Goal: Communication & Community: Answer question/provide support

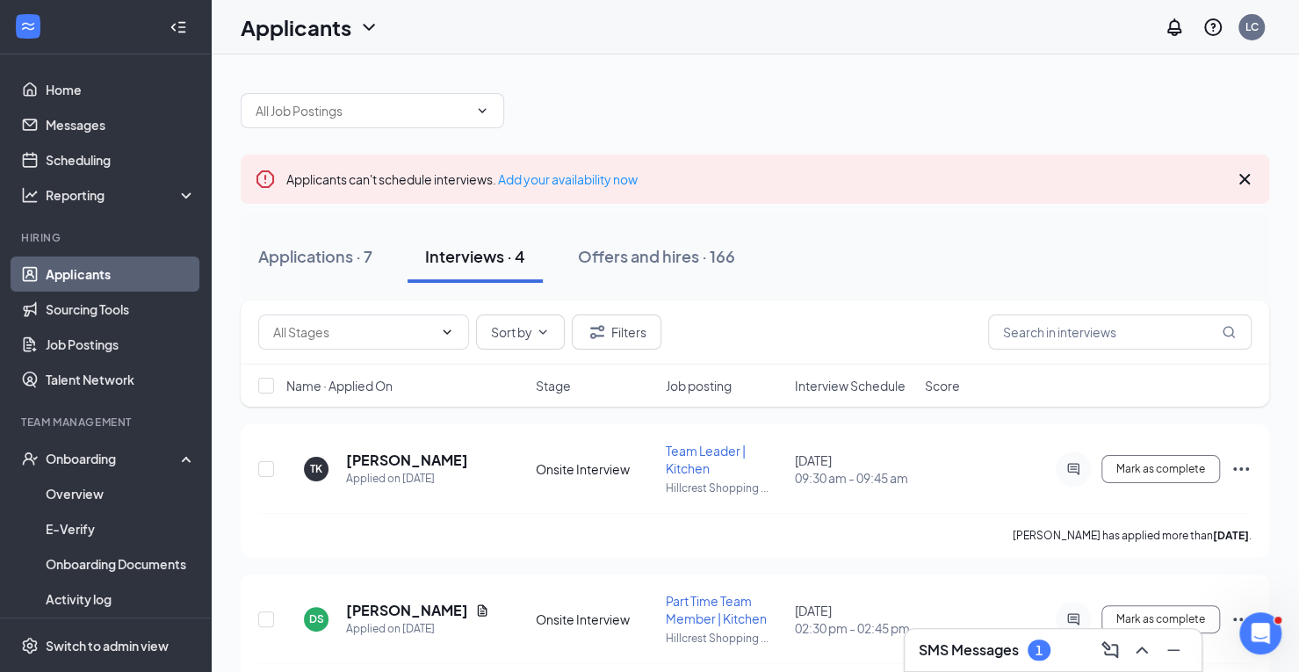
click at [994, 653] on h3 "SMS Messages" at bounding box center [969, 649] width 100 height 19
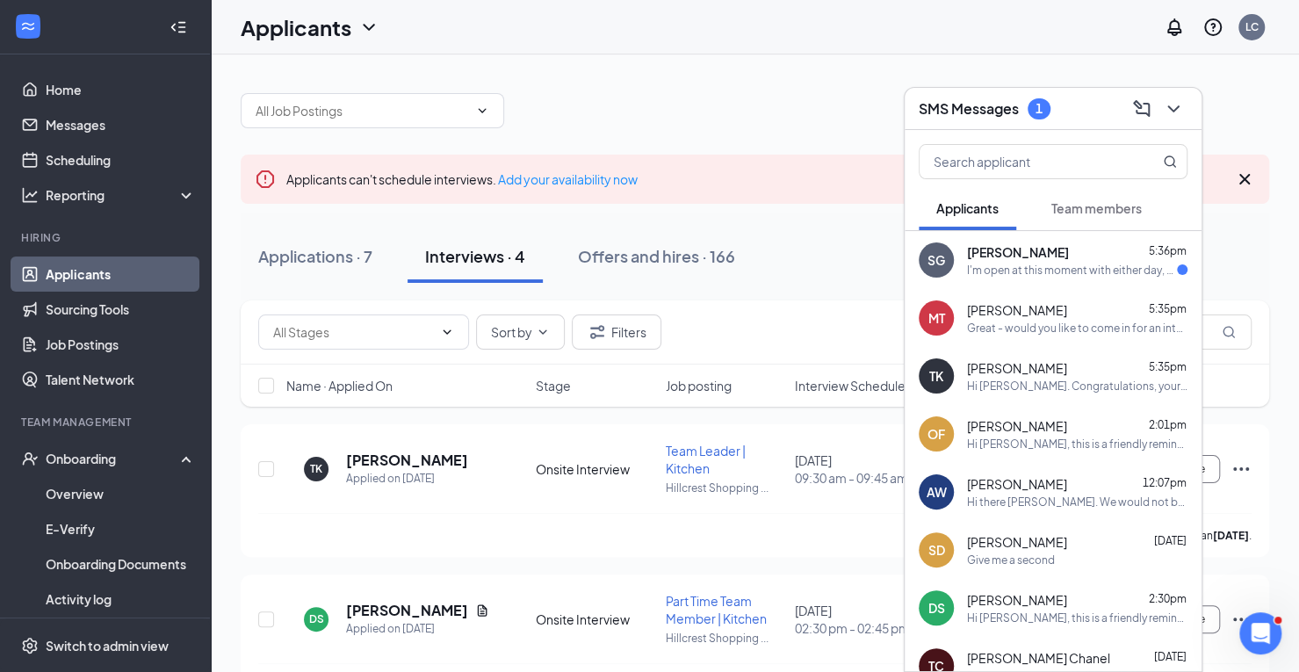
click at [1039, 270] on div "I'm open at this moment with either day, anytime!" at bounding box center [1072, 270] width 210 height 15
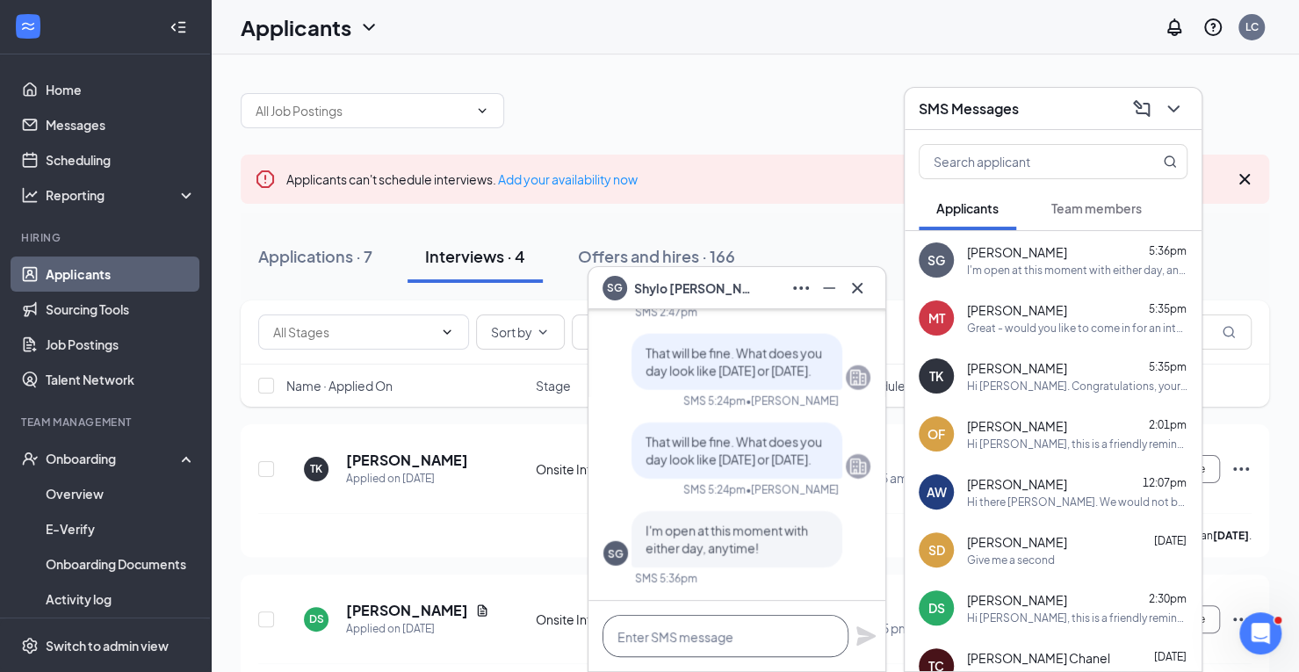
click at [747, 630] on textarea at bounding box center [726, 636] width 246 height 42
click at [1177, 106] on icon "ChevronDown" at bounding box center [1172, 108] width 11 height 7
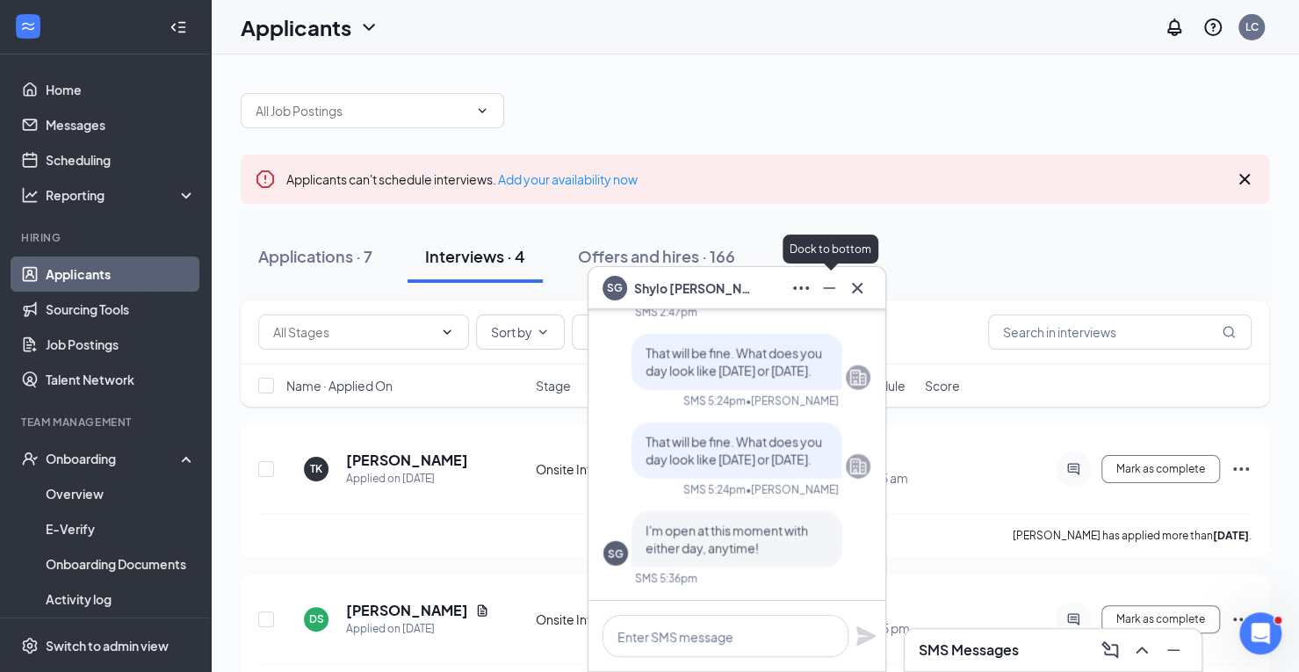
click at [827, 287] on icon "Minimize" at bounding box center [829, 288] width 21 height 21
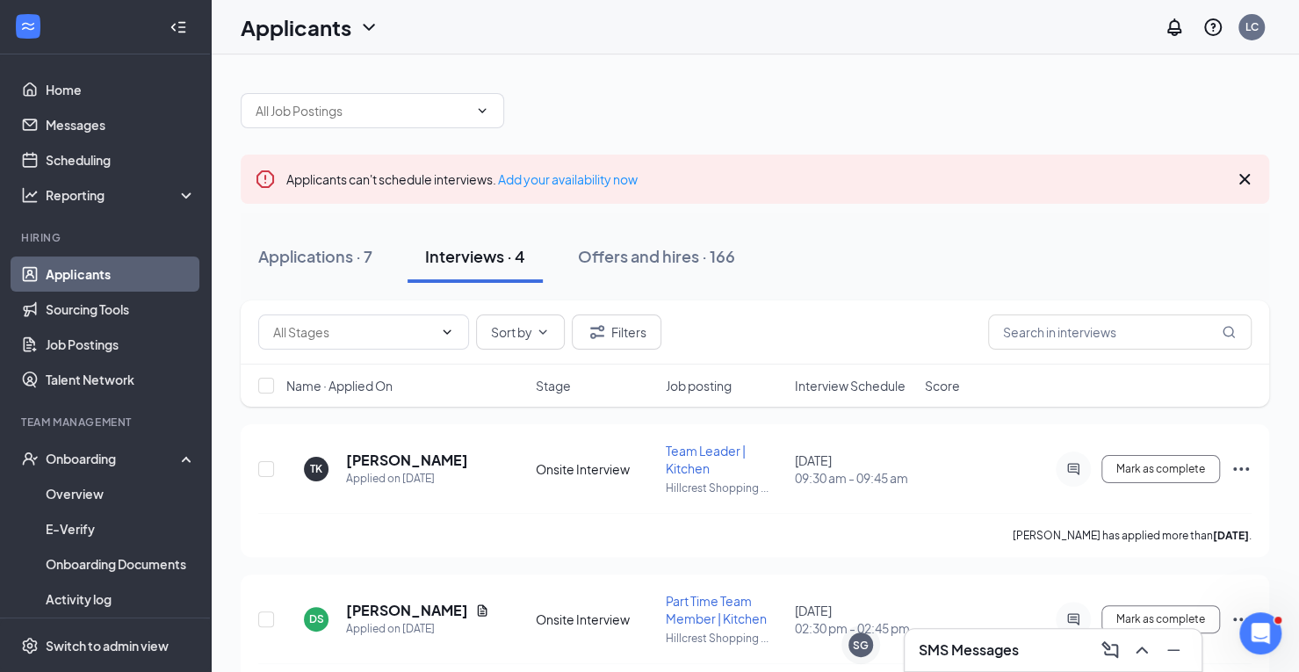
click at [831, 391] on span "Interview Schedule" at bounding box center [850, 386] width 111 height 18
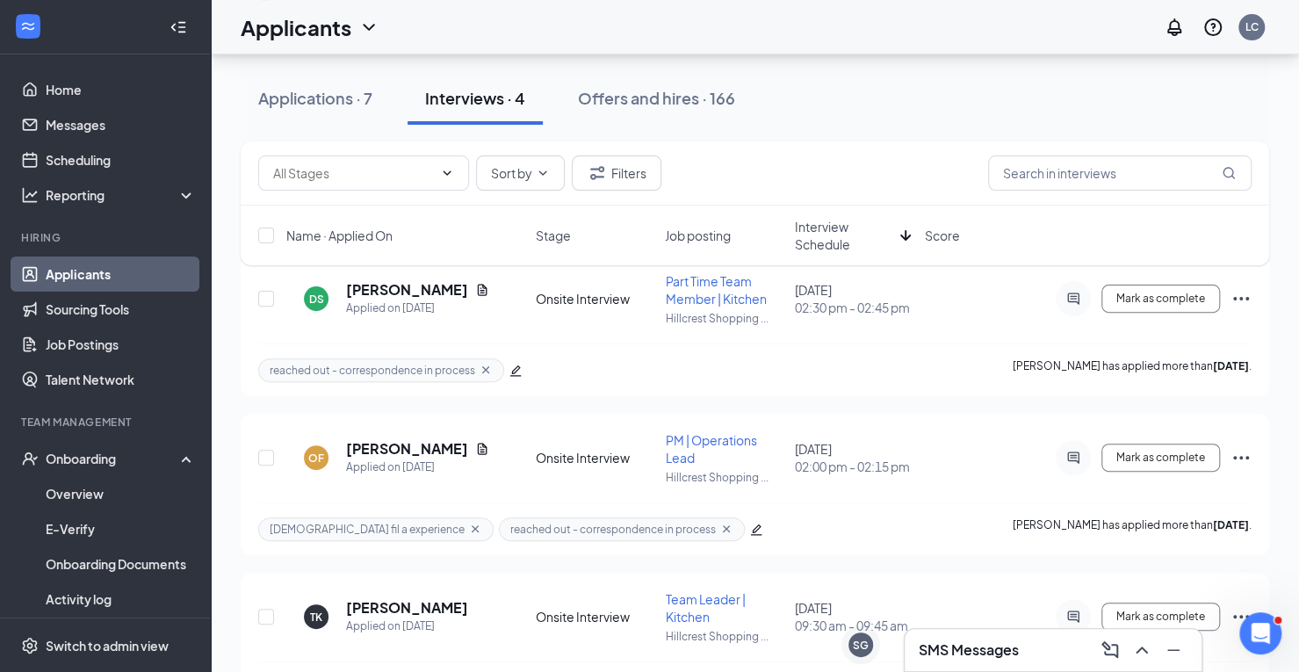
scroll to position [199, 0]
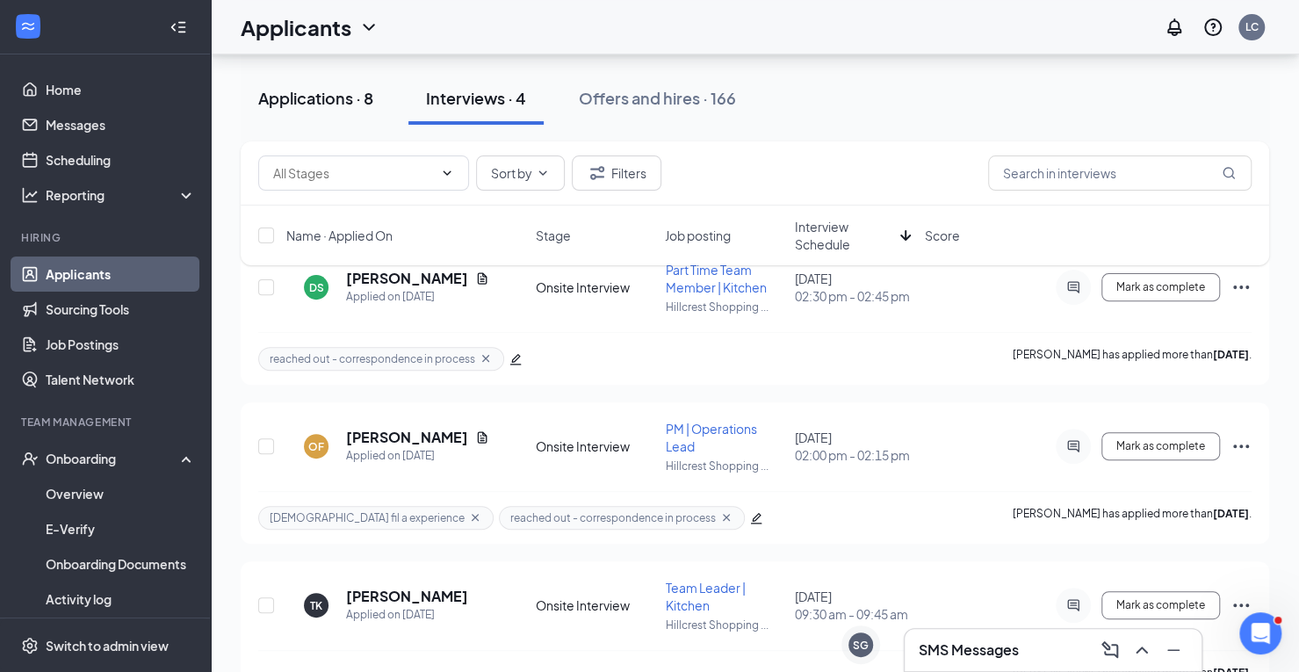
click at [346, 90] on div "Applications · 8" at bounding box center [315, 98] width 115 height 22
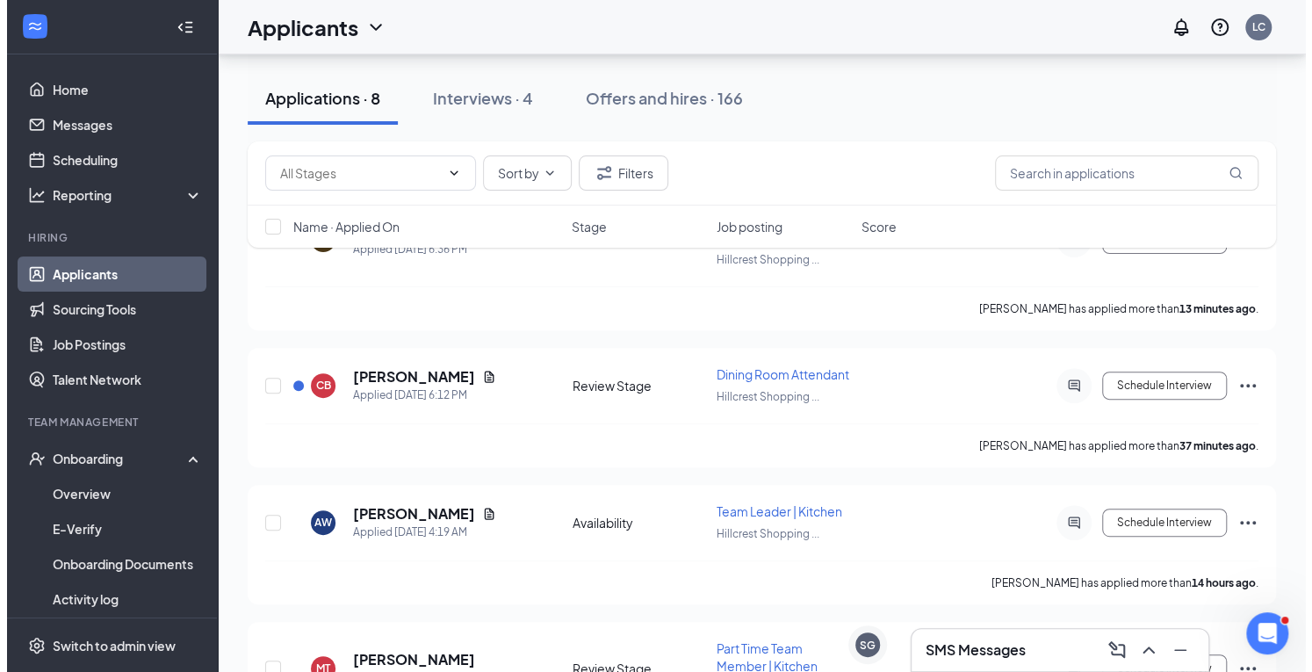
scroll to position [211, 0]
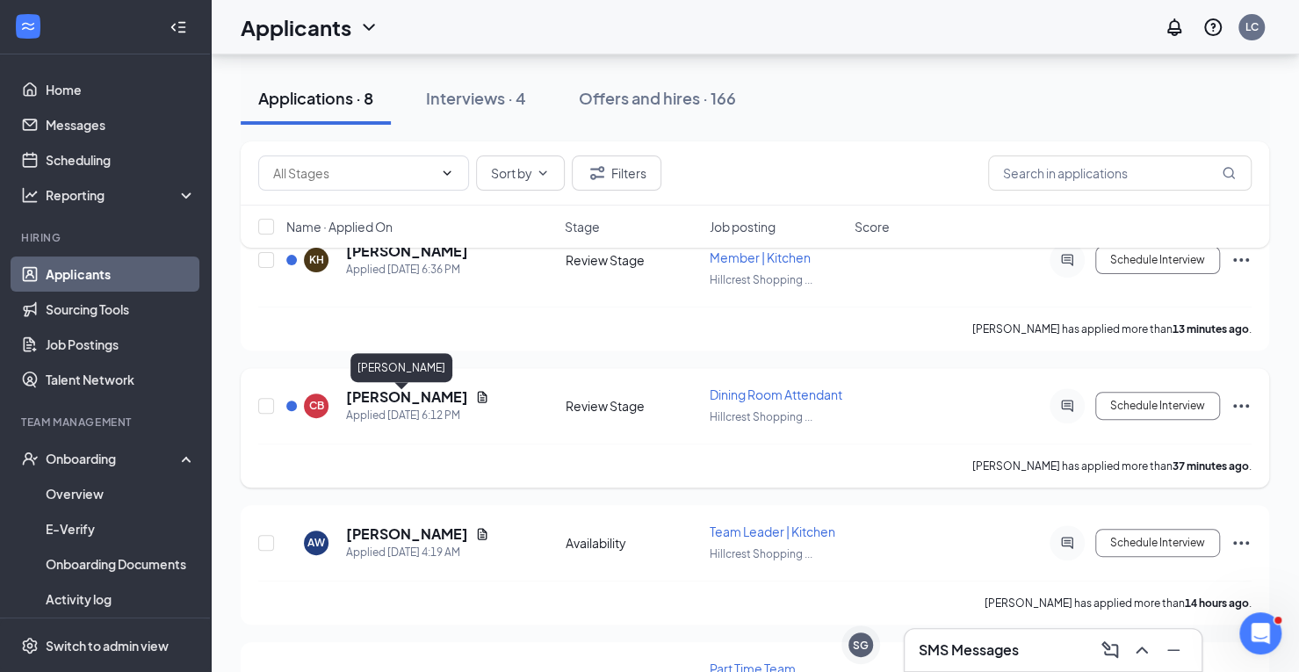
click at [411, 407] on h5 "[PERSON_NAME]" at bounding box center [407, 396] width 122 height 19
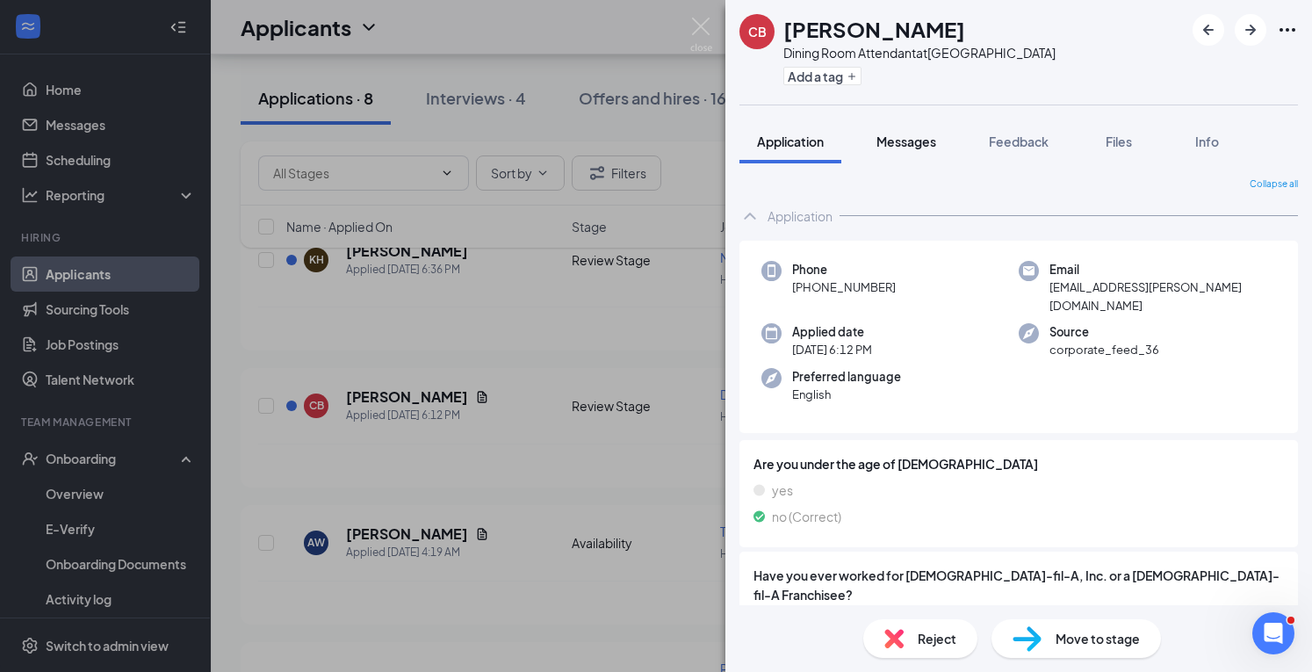
click at [927, 150] on button "Messages" at bounding box center [906, 141] width 95 height 44
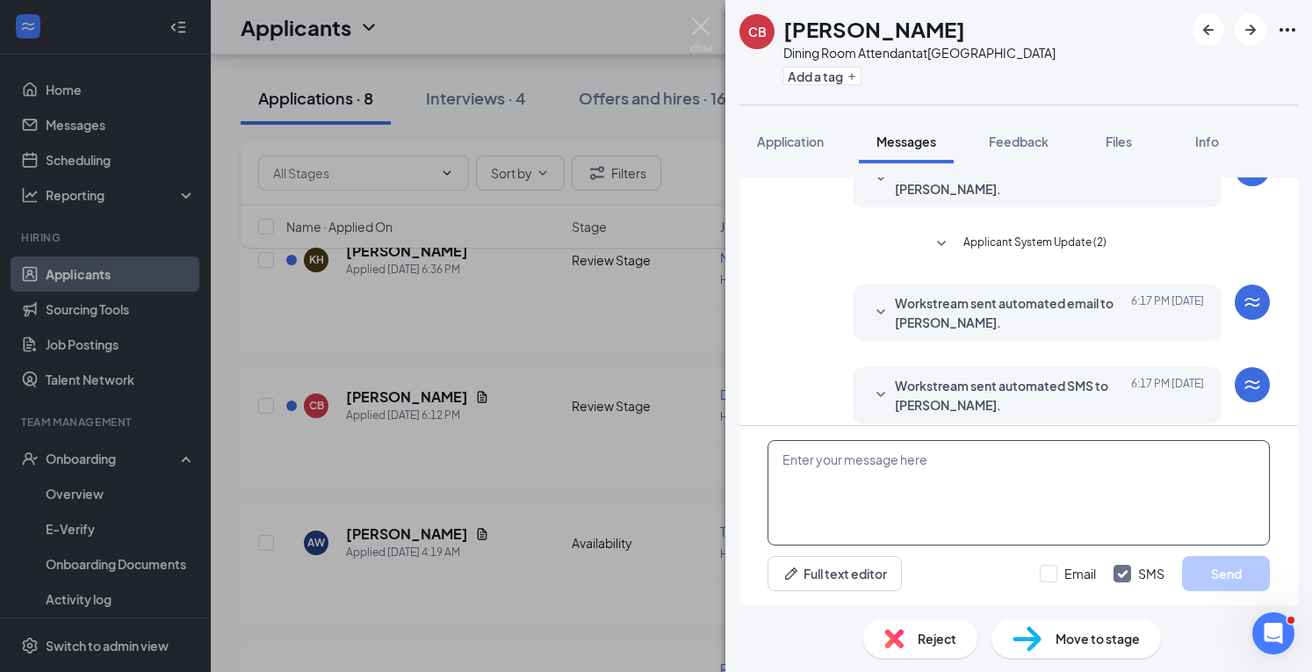
scroll to position [265, 0]
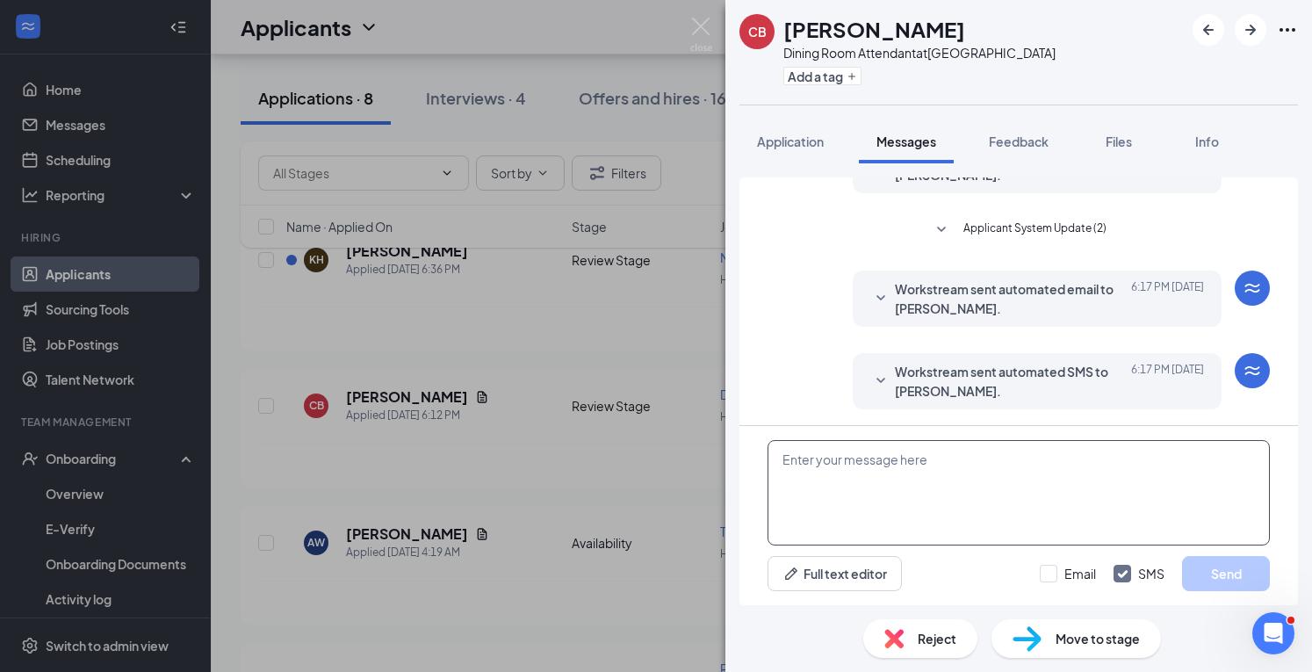
click at [836, 475] on textarea at bounding box center [1019, 492] width 502 height 105
type textarea "Hi there CJ. Would you mind confirming your availability to work each day (time…"
click at [1226, 570] on button "Send" at bounding box center [1226, 573] width 88 height 35
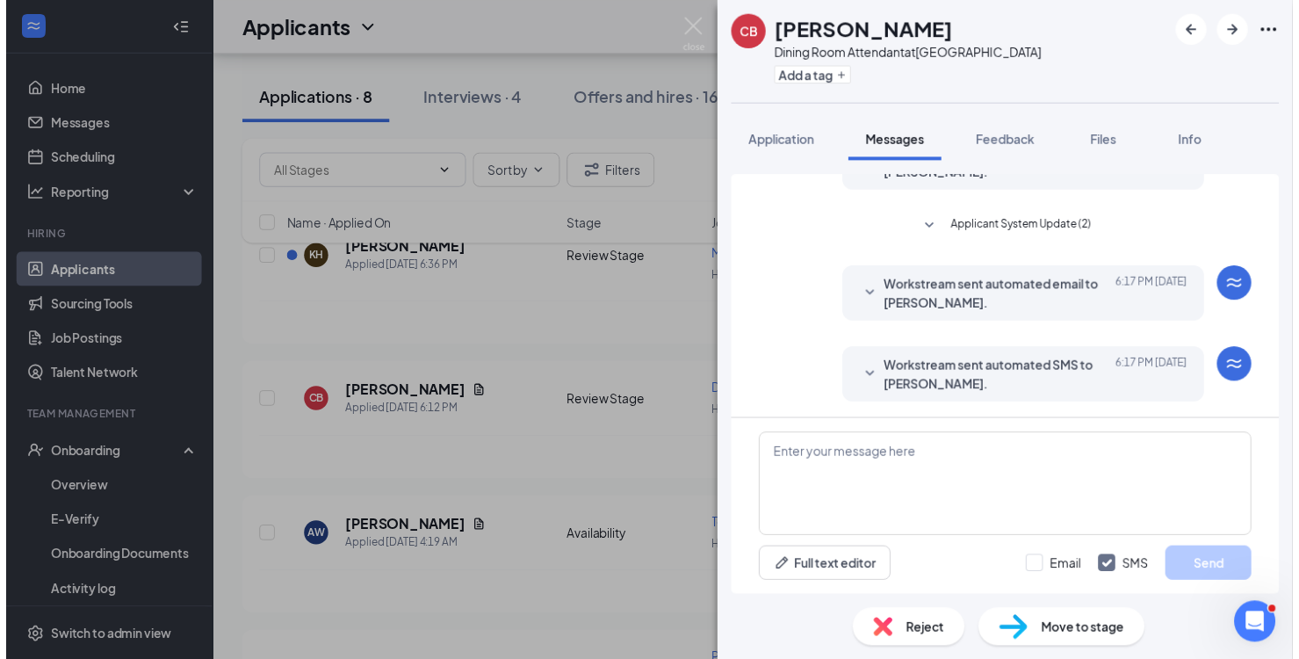
scroll to position [397, 0]
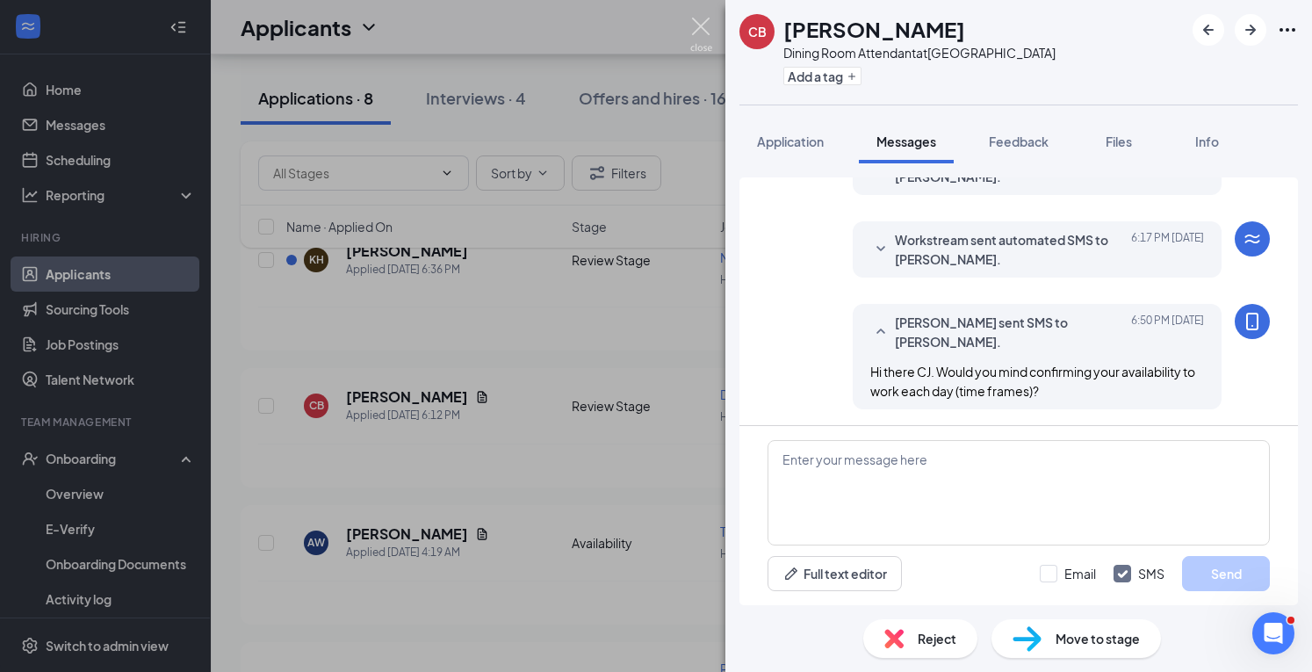
click at [697, 25] on img at bounding box center [701, 35] width 22 height 34
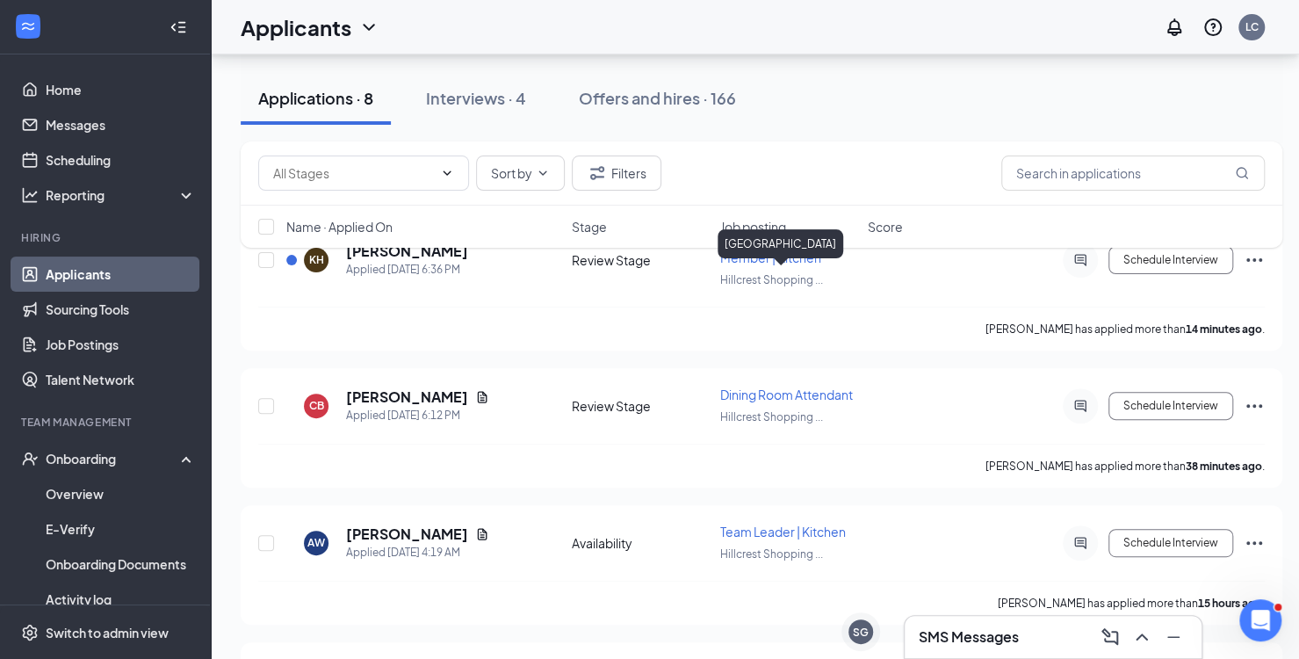
click at [795, 257] on div "[GEOGRAPHIC_DATA]" at bounding box center [781, 243] width 126 height 29
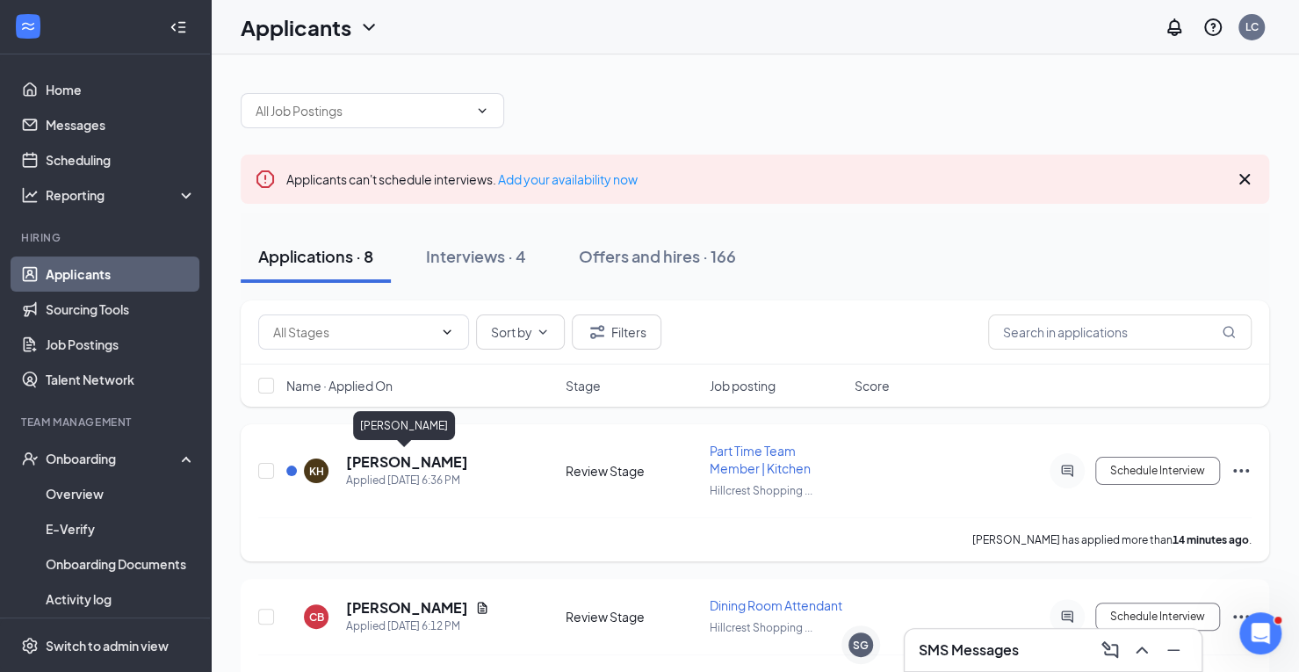
click at [397, 465] on h5 "[PERSON_NAME]" at bounding box center [407, 461] width 122 height 19
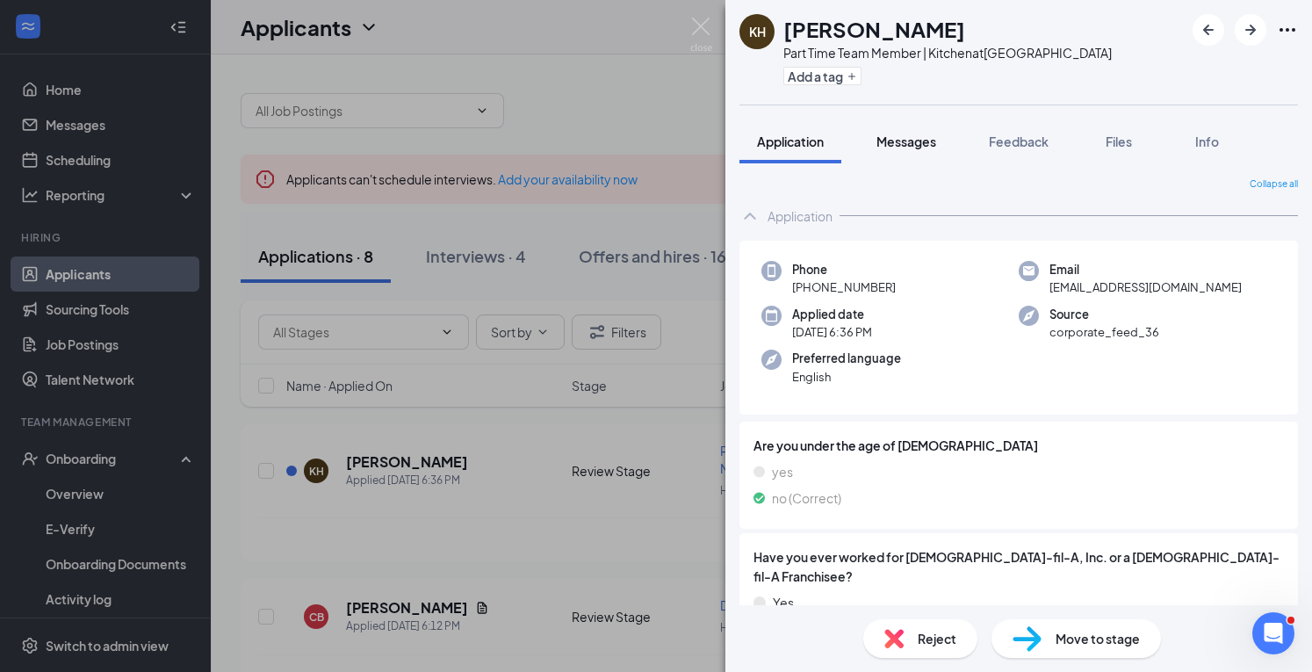
click at [919, 150] on button "Messages" at bounding box center [906, 141] width 95 height 44
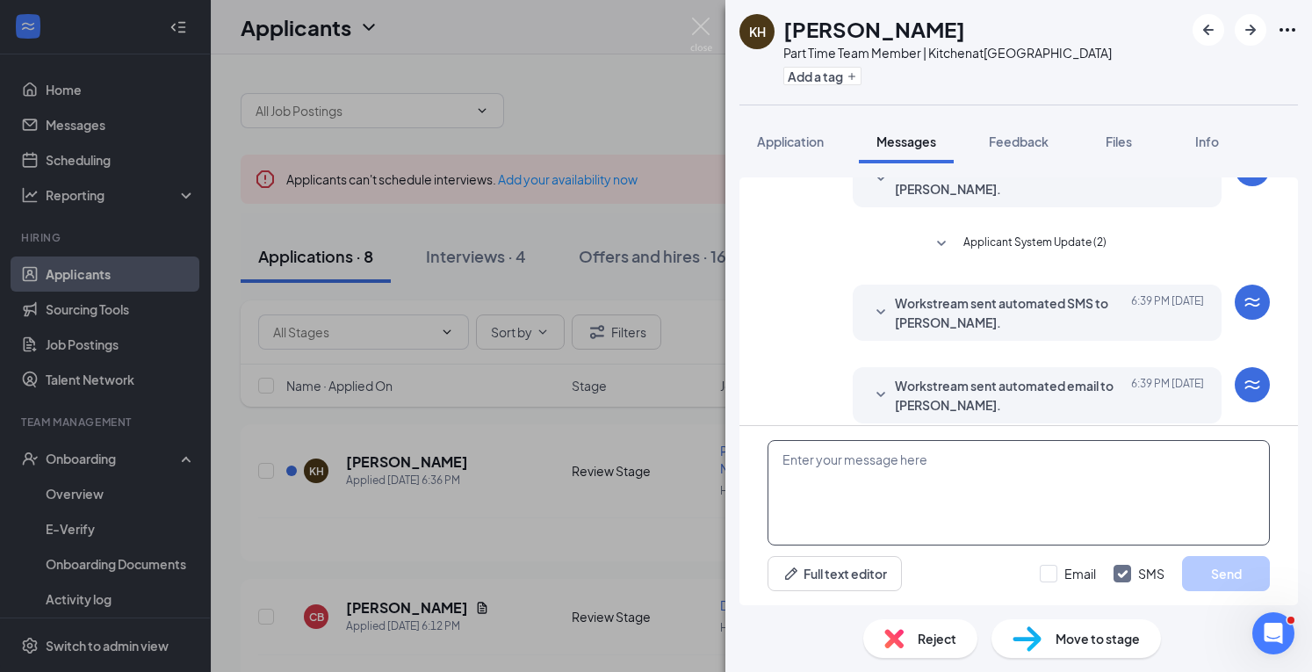
click at [863, 478] on textarea at bounding box center [1019, 492] width 502 height 105
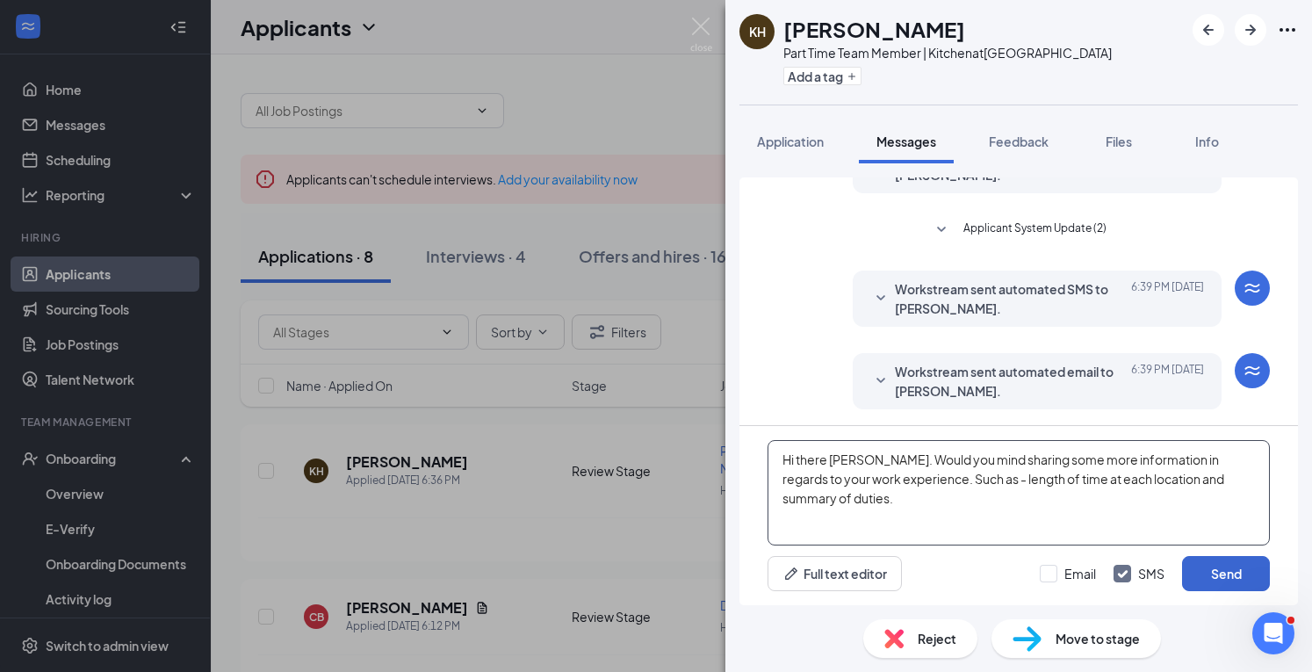
type textarea "Hi there [PERSON_NAME]. Would you mind sharing some more information in regards…"
click at [1224, 574] on button "Send" at bounding box center [1226, 573] width 88 height 35
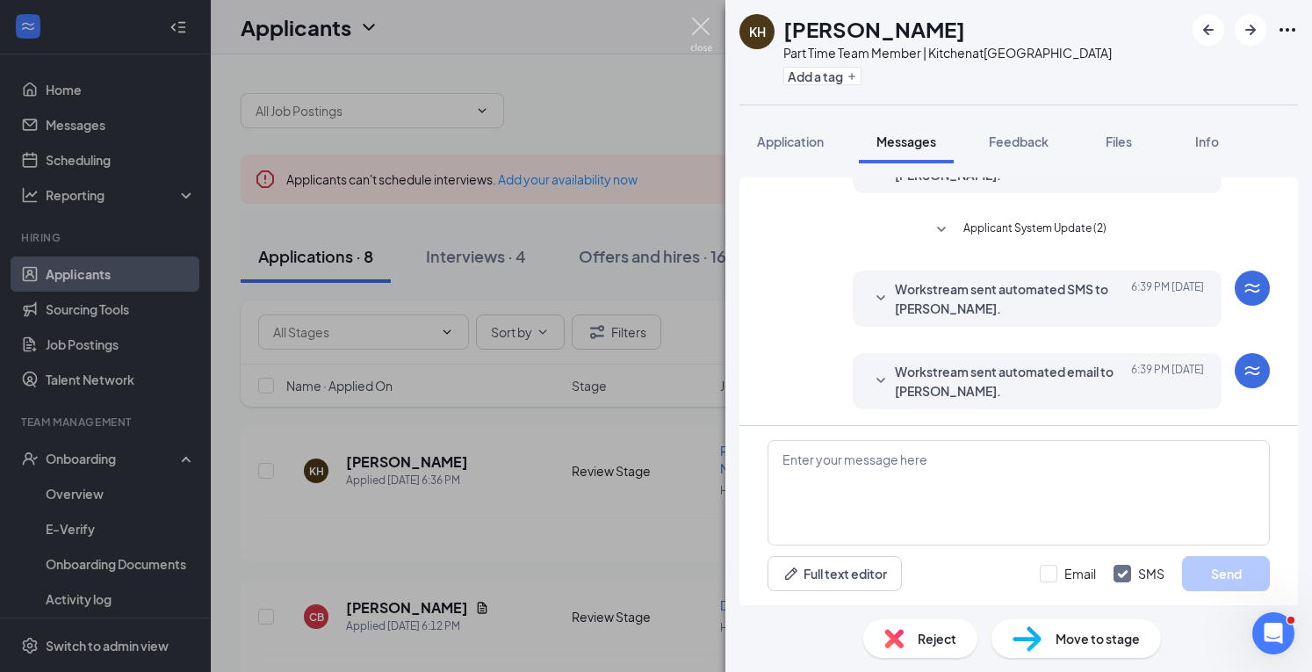
scroll to position [386, 0]
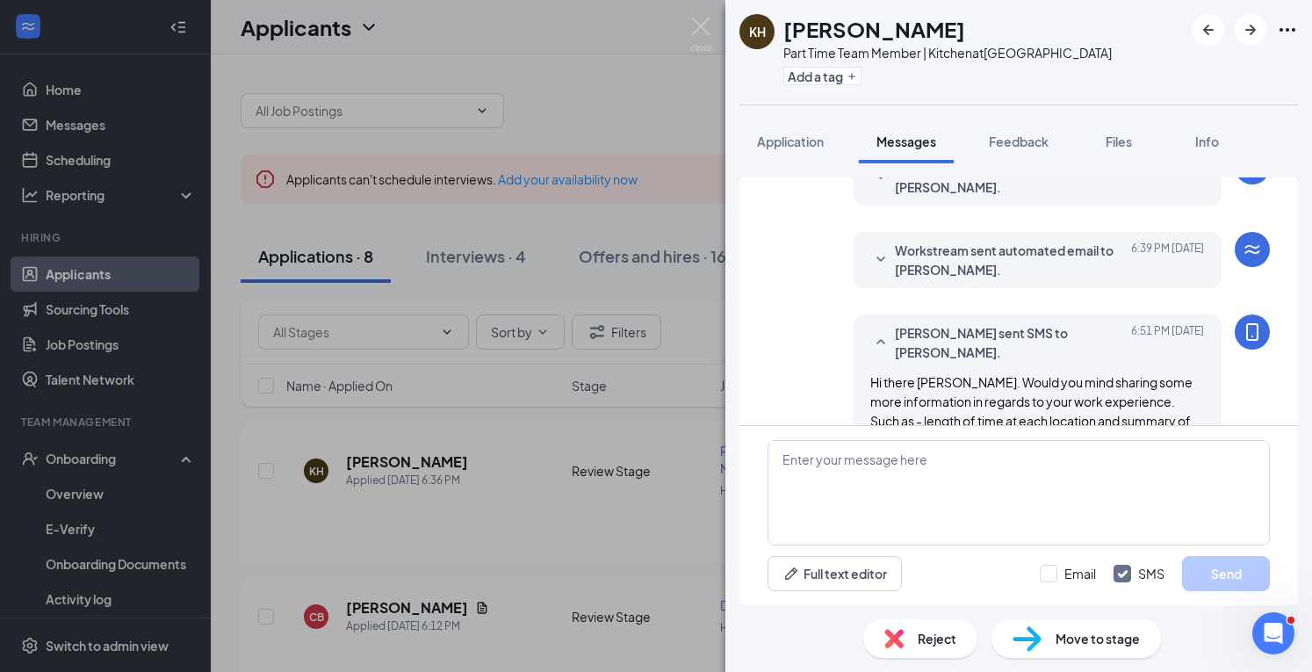
click at [711, 14] on div "KH [PERSON_NAME] Part Time Team Member | Kitchen at [GEOGRAPHIC_DATA] Add a tag…" at bounding box center [656, 336] width 1312 height 672
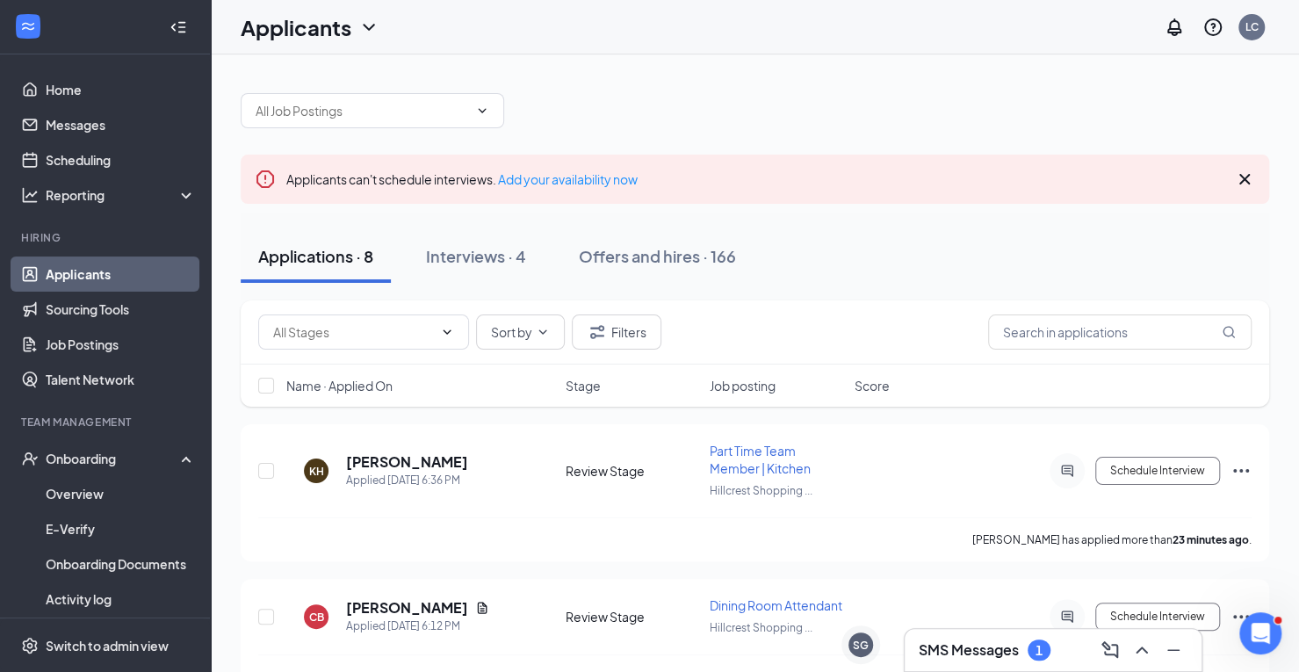
click at [1005, 653] on h3 "SMS Messages" at bounding box center [969, 649] width 100 height 19
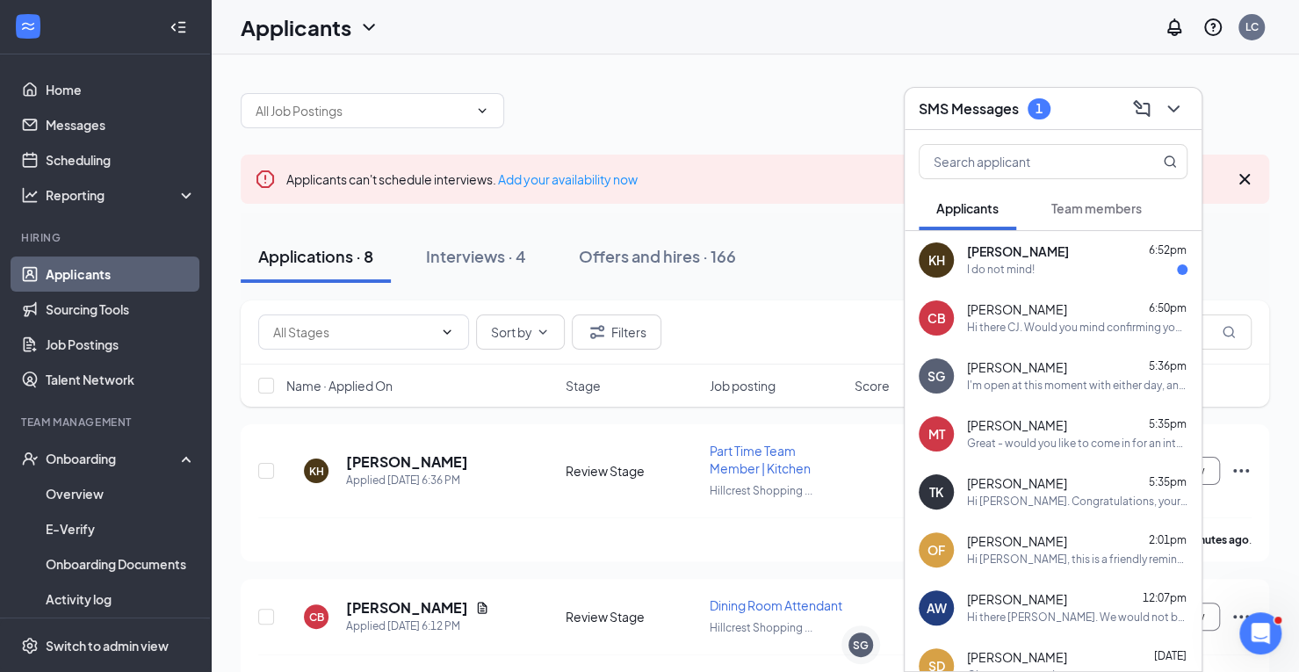
click at [1056, 256] on div "[PERSON_NAME] 6:52pm" at bounding box center [1077, 252] width 220 height 18
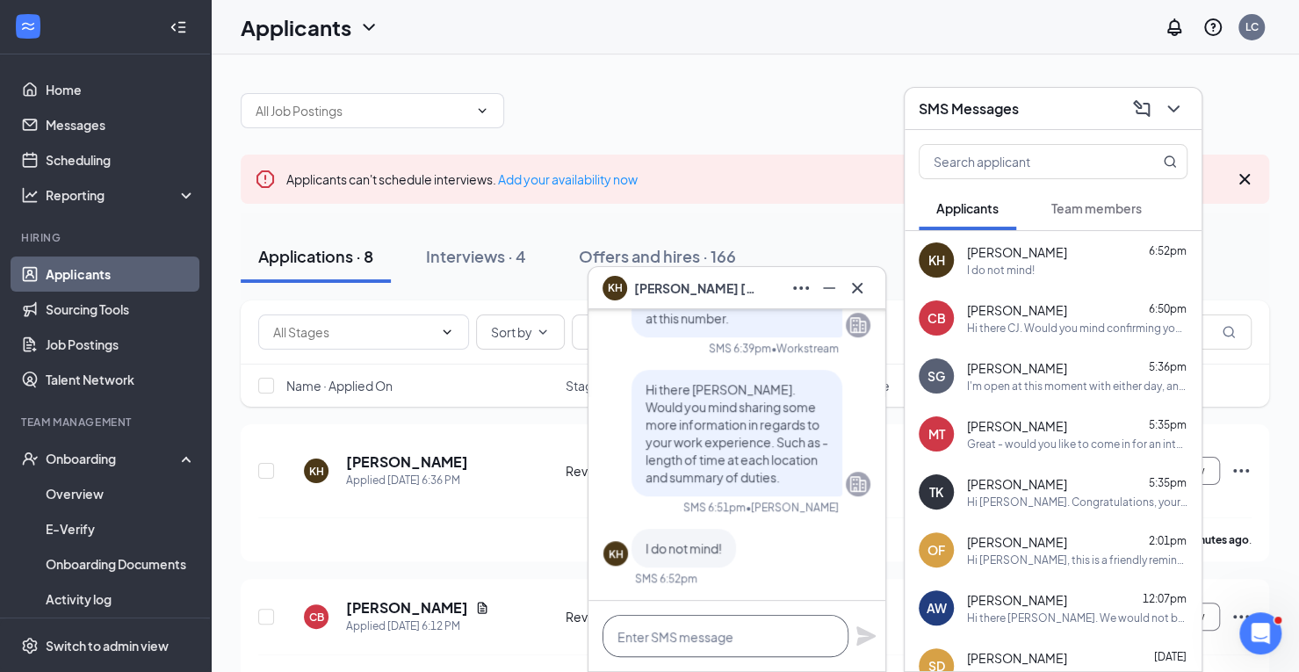
click at [699, 628] on textarea at bounding box center [726, 636] width 246 height 42
type textarea "g"
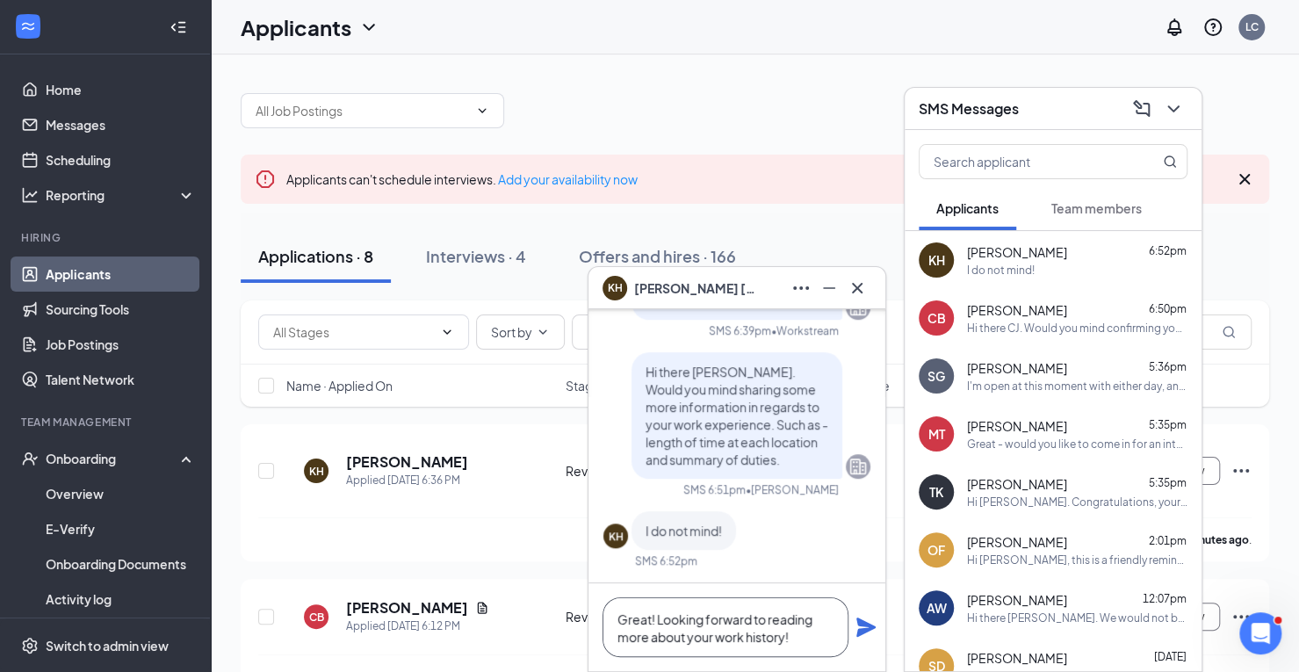
type textarea "Great! Looking forward to reading more about your work history!"
click at [865, 630] on icon "Plane" at bounding box center [865, 626] width 19 height 19
